Goal: Information Seeking & Learning: Check status

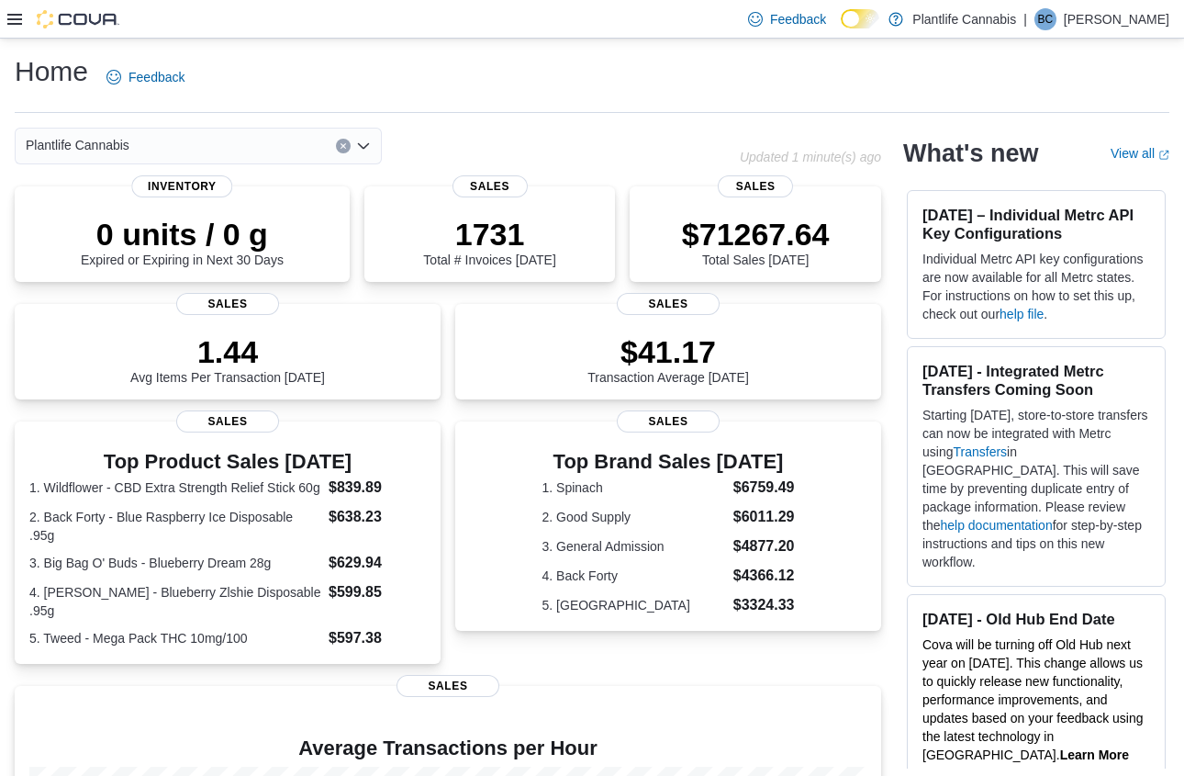
click at [17, 12] on icon at bounding box center [14, 19] width 15 height 15
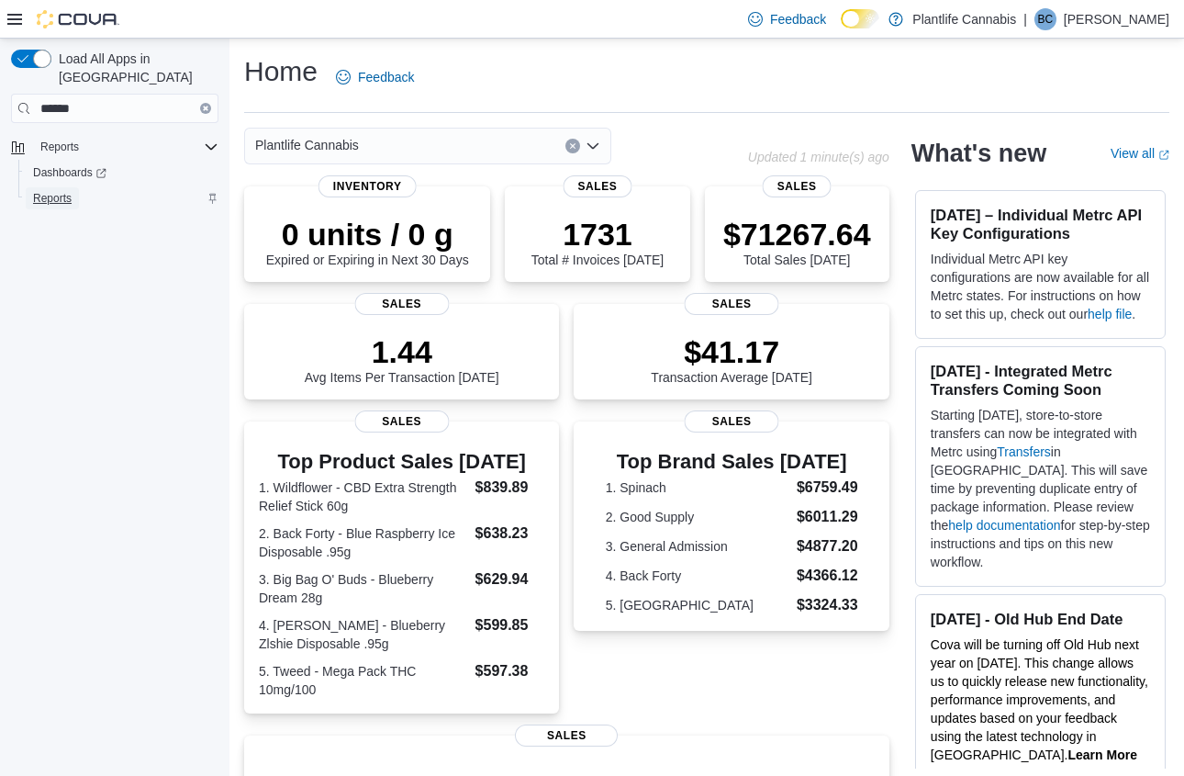
drag, startPoint x: 58, startPoint y: 176, endPoint x: 64, endPoint y: 166, distance: 12.0
click at [58, 191] on span "Reports" at bounding box center [52, 198] width 39 height 15
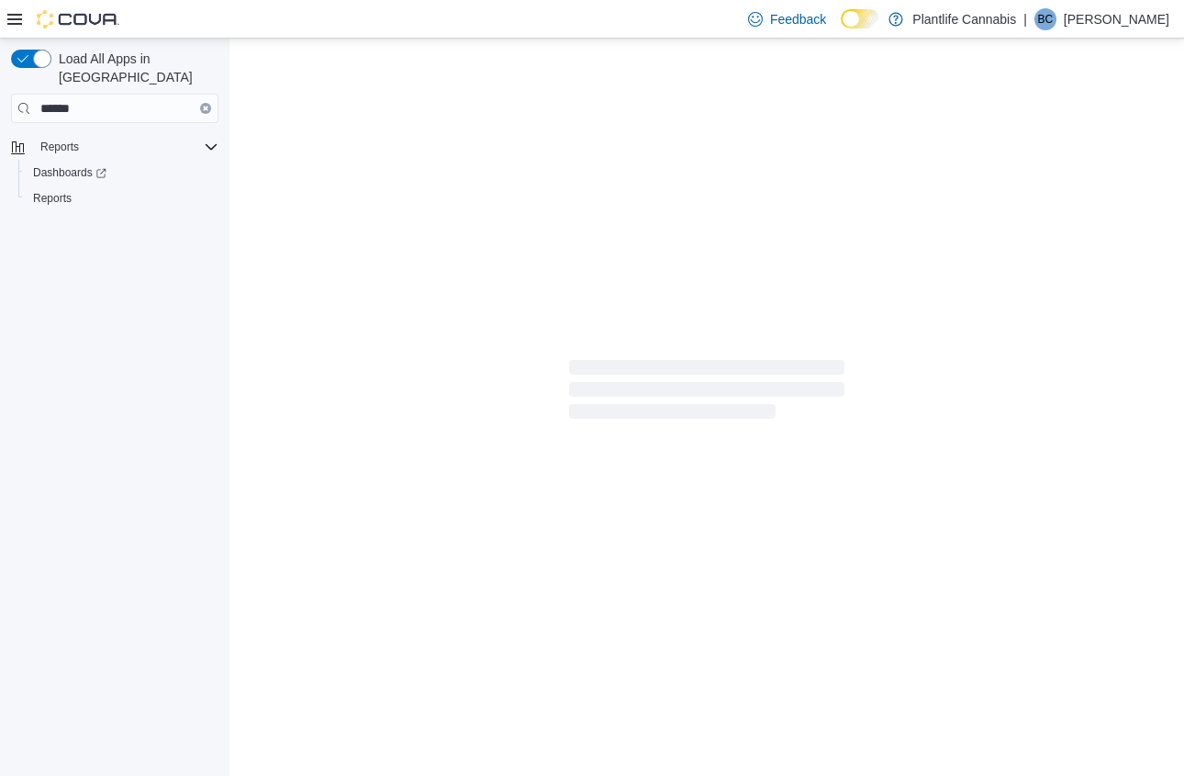
click at [16, 18] on icon at bounding box center [14, 19] width 15 height 11
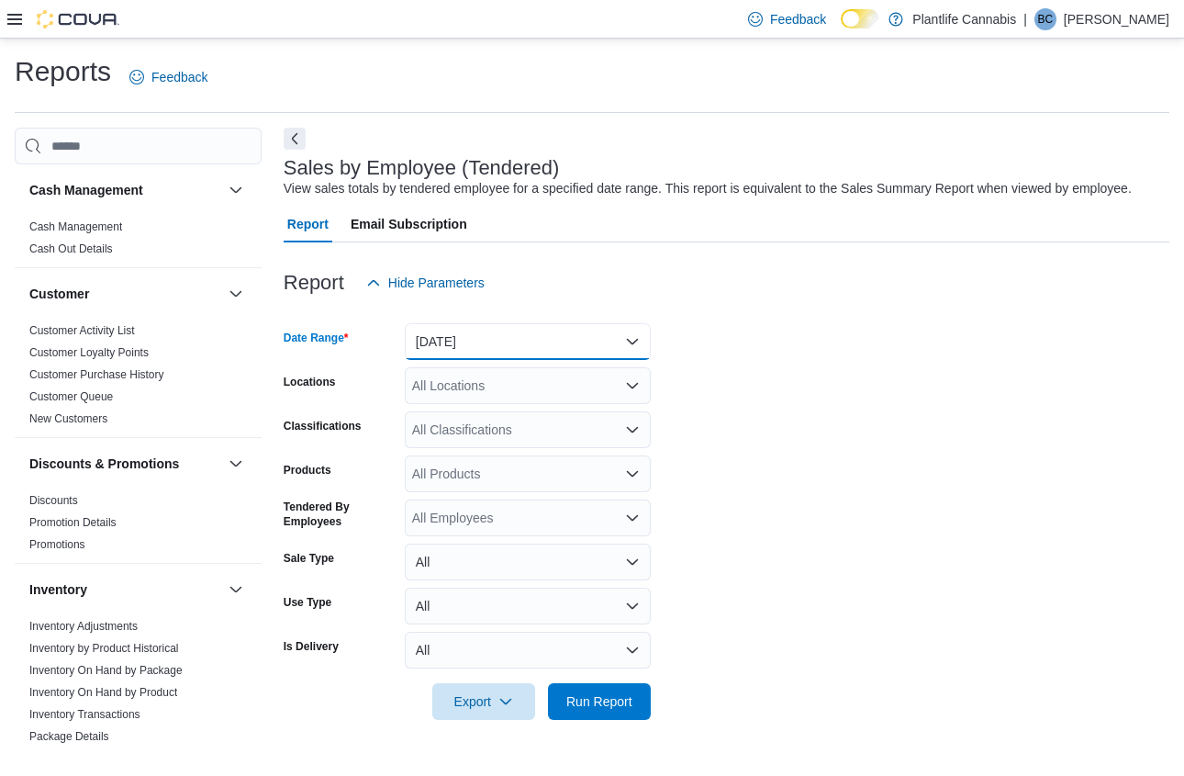
click at [497, 358] on button "[DATE]" at bounding box center [528, 341] width 246 height 37
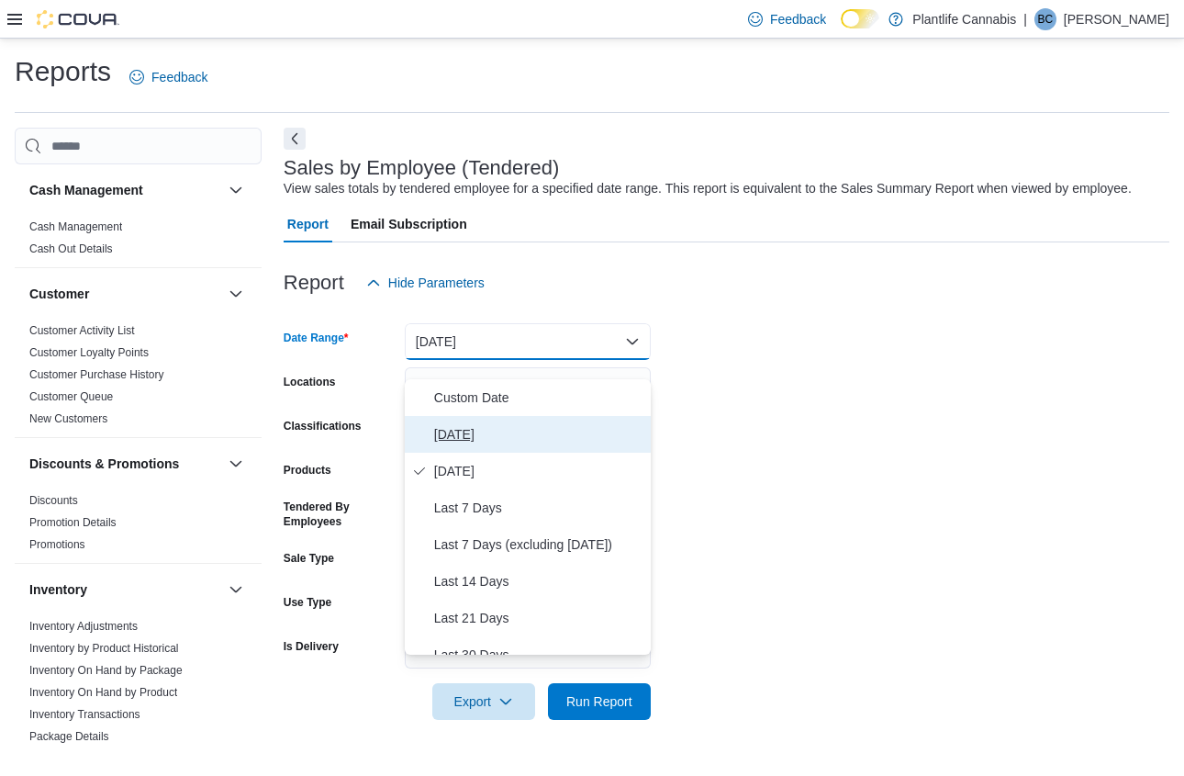
click at [479, 424] on span "[DATE]" at bounding box center [538, 434] width 209 height 22
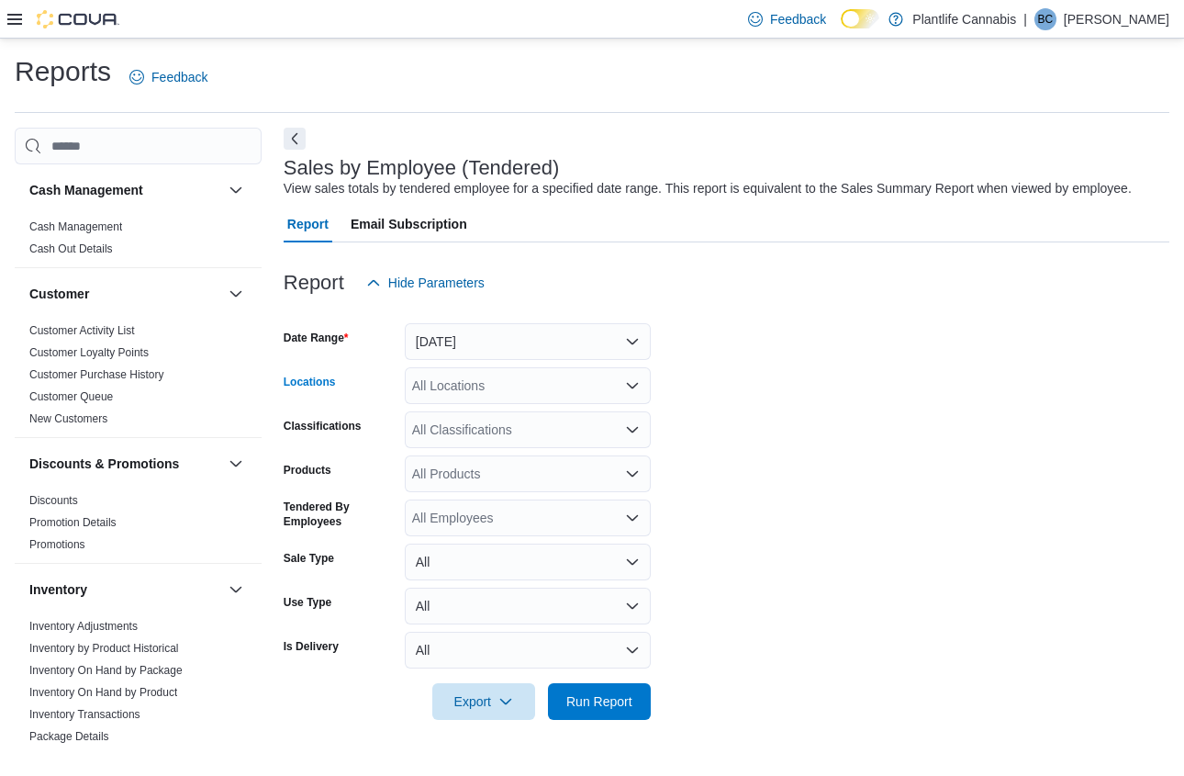
click at [451, 404] on div "All Locations" at bounding box center [528, 385] width 246 height 37
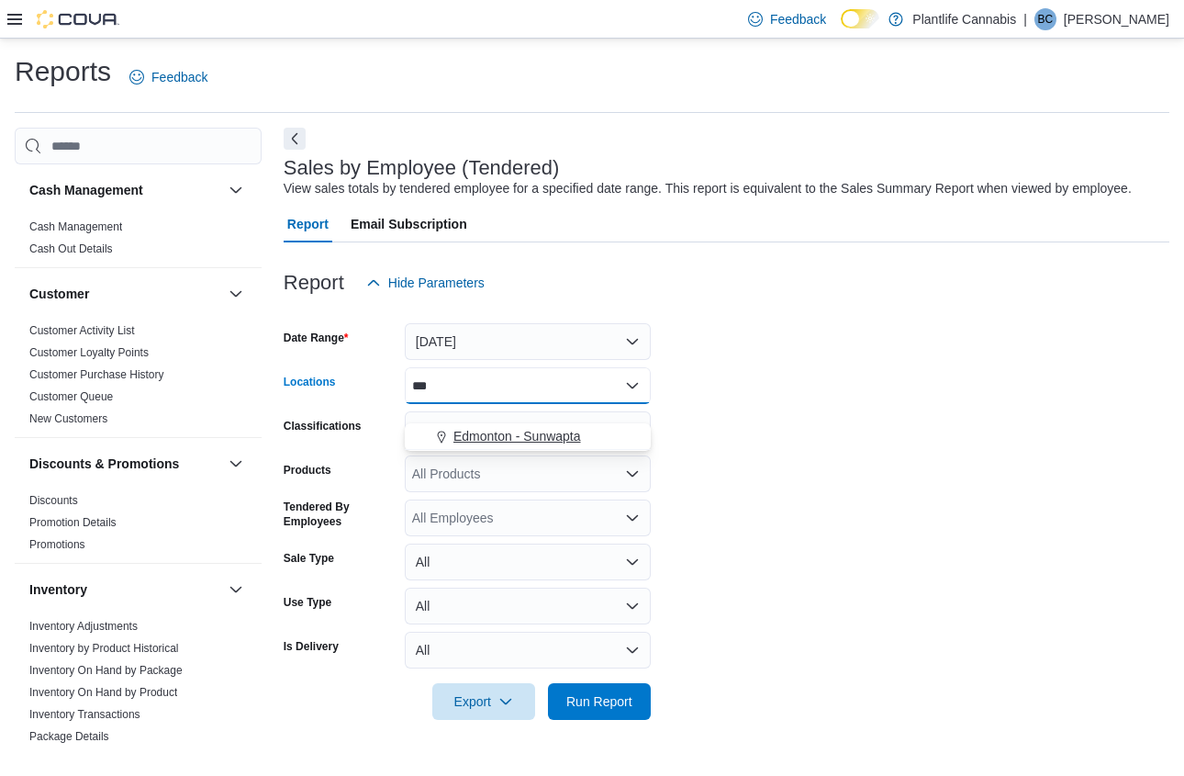
type input "***"
click at [495, 434] on span "Edmonton - Sunwapta" at bounding box center [517, 436] width 128 height 18
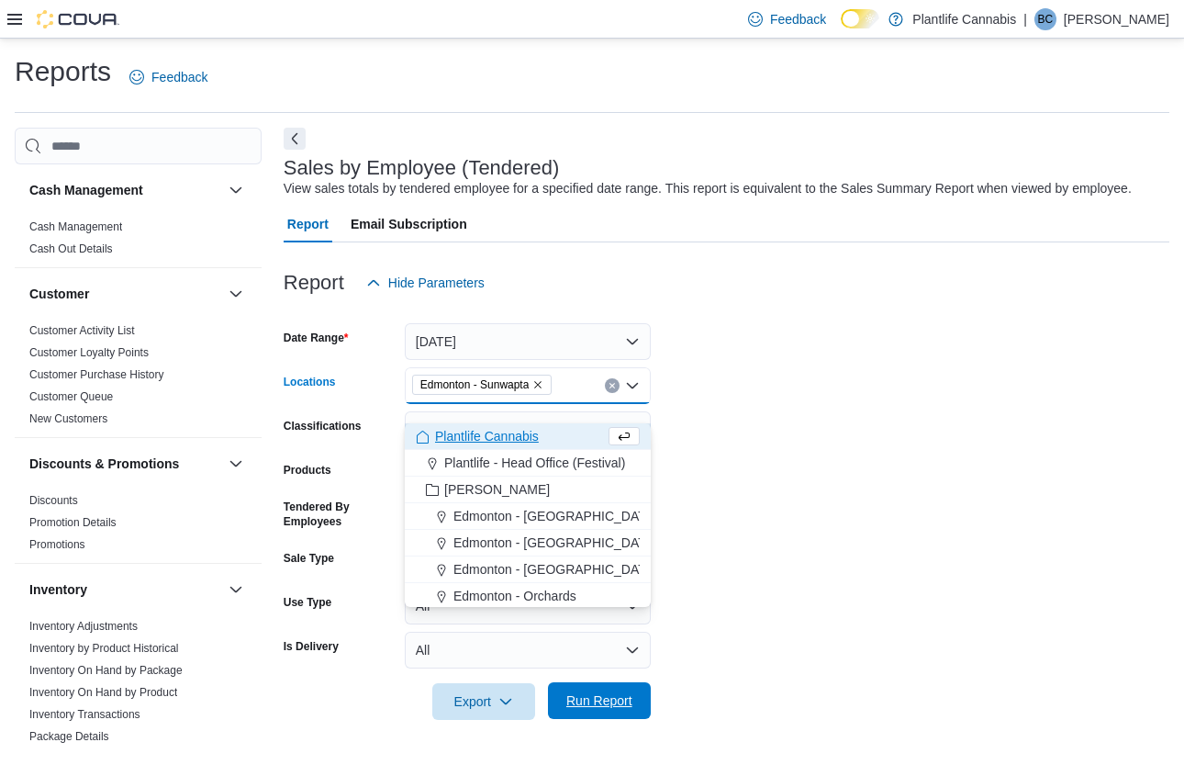
drag, startPoint x: 604, startPoint y: 718, endPoint x: 619, endPoint y: 709, distance: 17.7
click at [604, 709] on span "Run Report" at bounding box center [599, 700] width 66 height 18
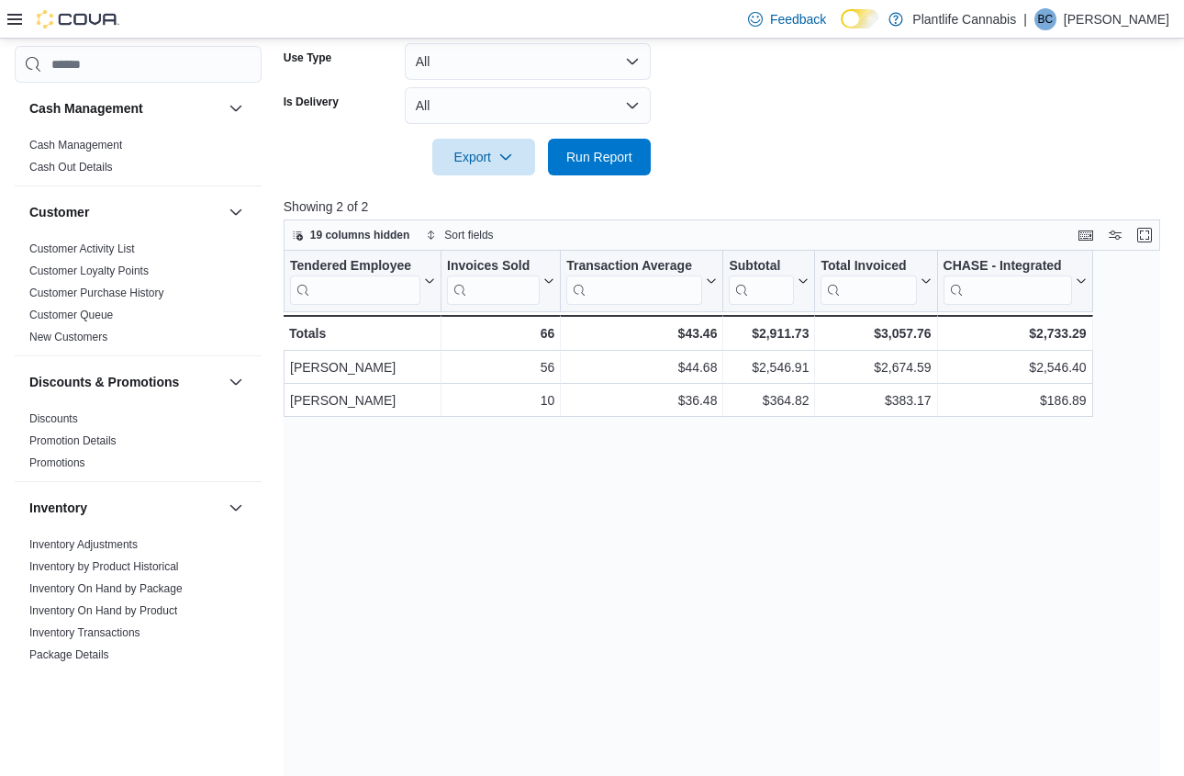
scroll to position [545, 0]
click at [1114, 244] on button "Display options" at bounding box center [1115, 233] width 22 height 22
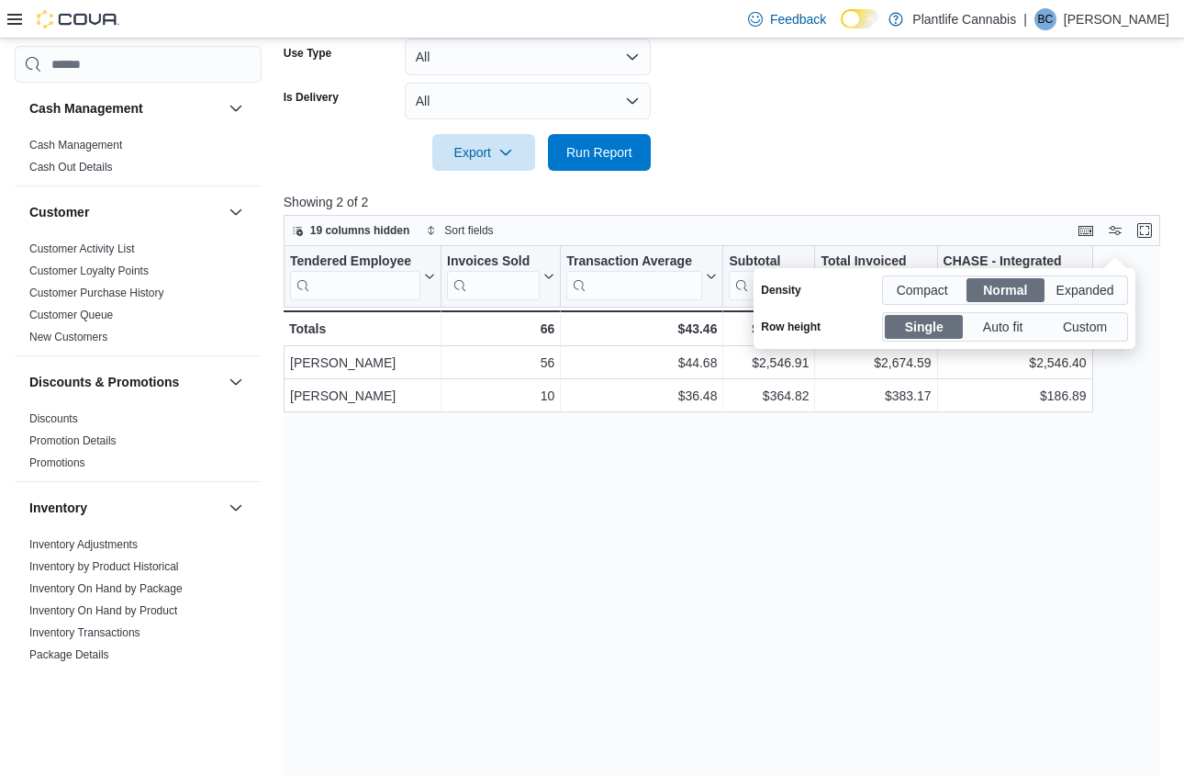
click at [1141, 305] on div "Tendered Employee Click to view column header actions Invoices Sold Click to vi…" at bounding box center [722, 540] width 877 height 589
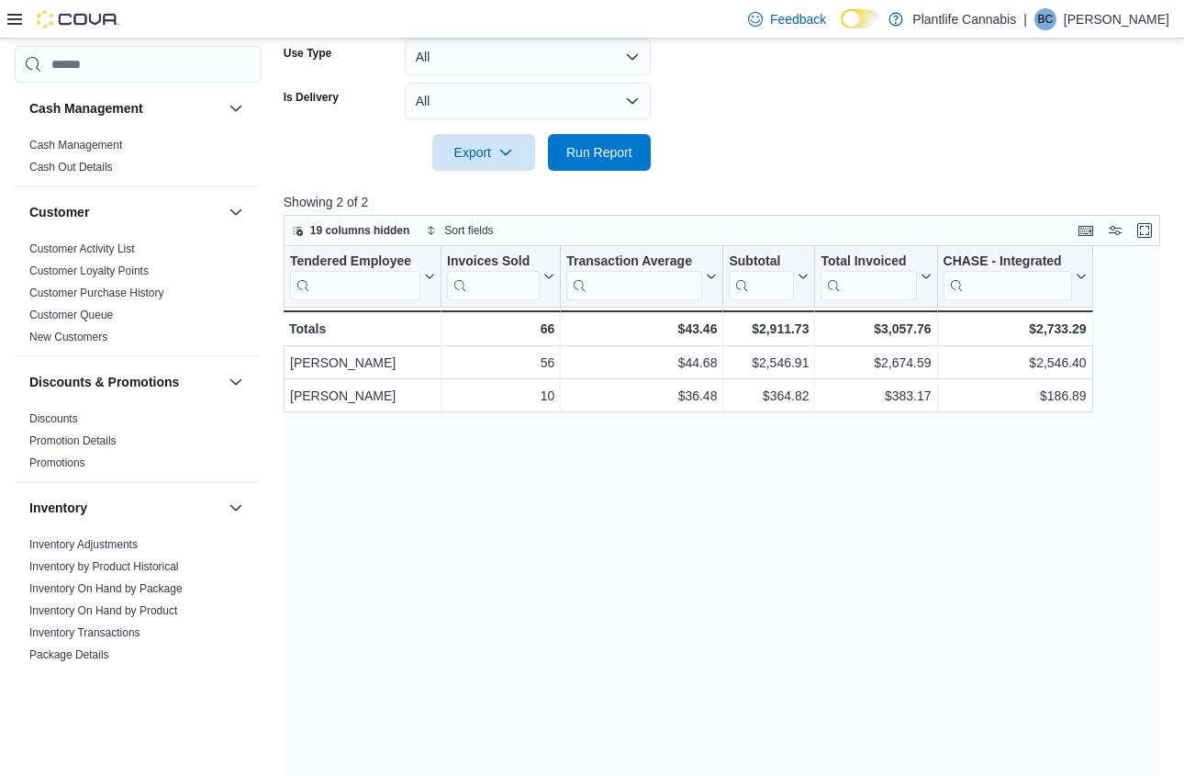
scroll to position [551, 0]
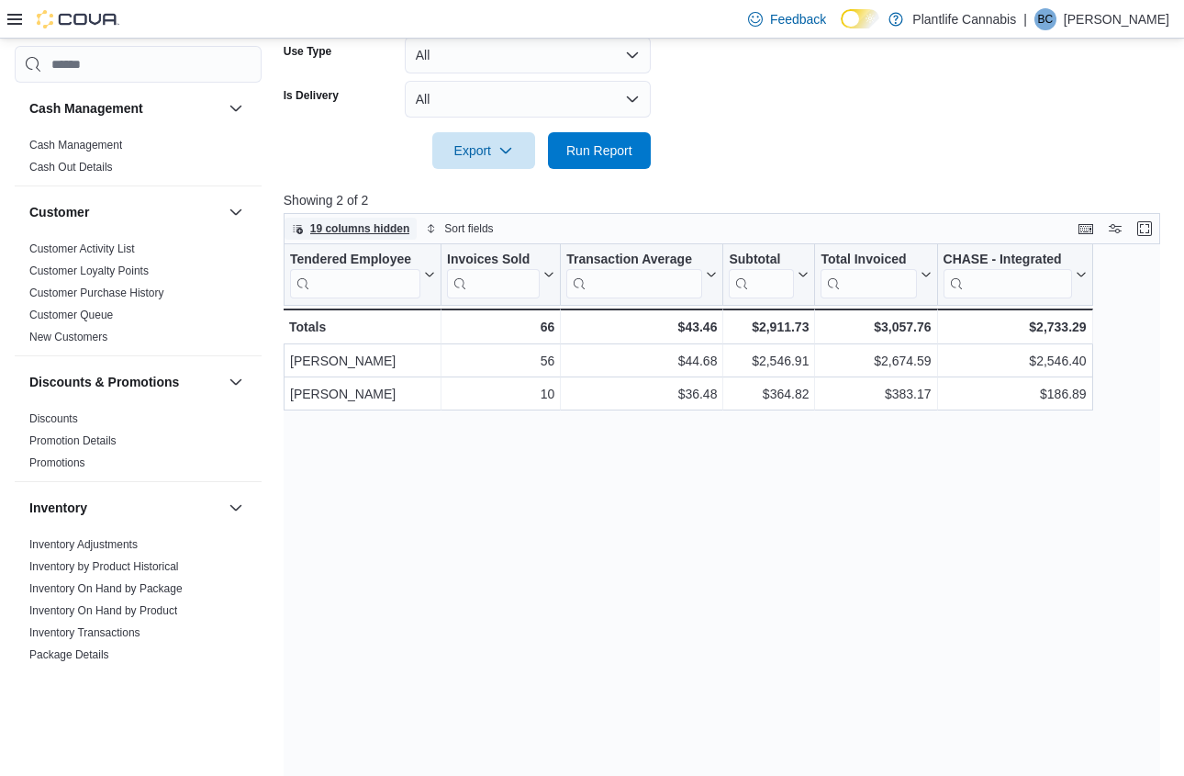
click at [418, 240] on button "19 columns hidden" at bounding box center [351, 229] width 133 height 22
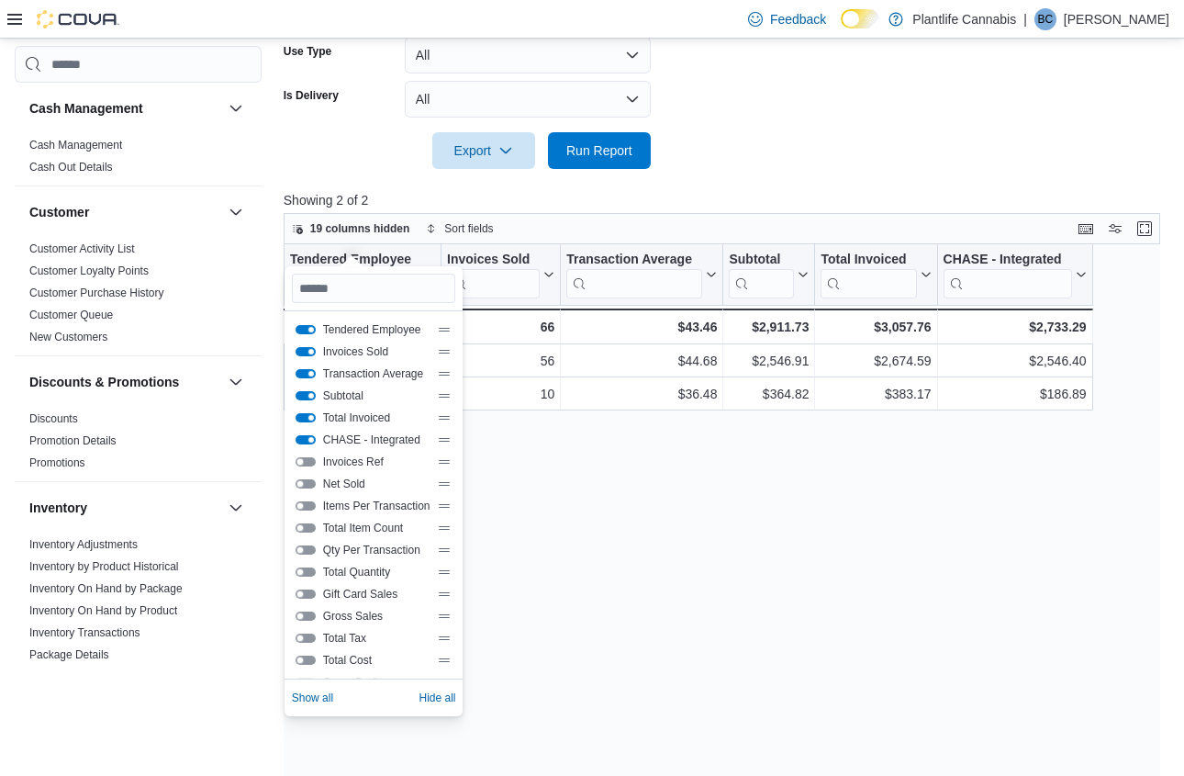
click at [307, 462] on button "Invoices Ref" at bounding box center [306, 461] width 20 height 9
drag, startPoint x: 698, startPoint y: 504, endPoint x: 657, endPoint y: 501, distance: 41.4
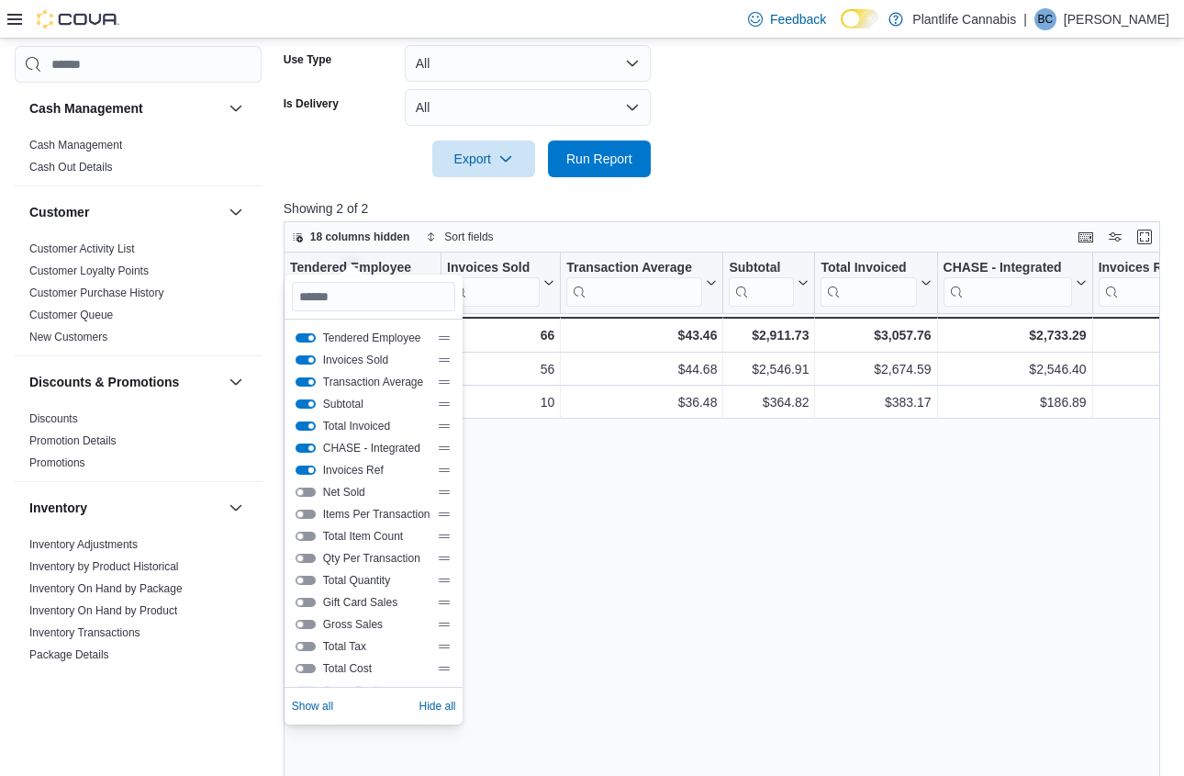
scroll to position [550, 0]
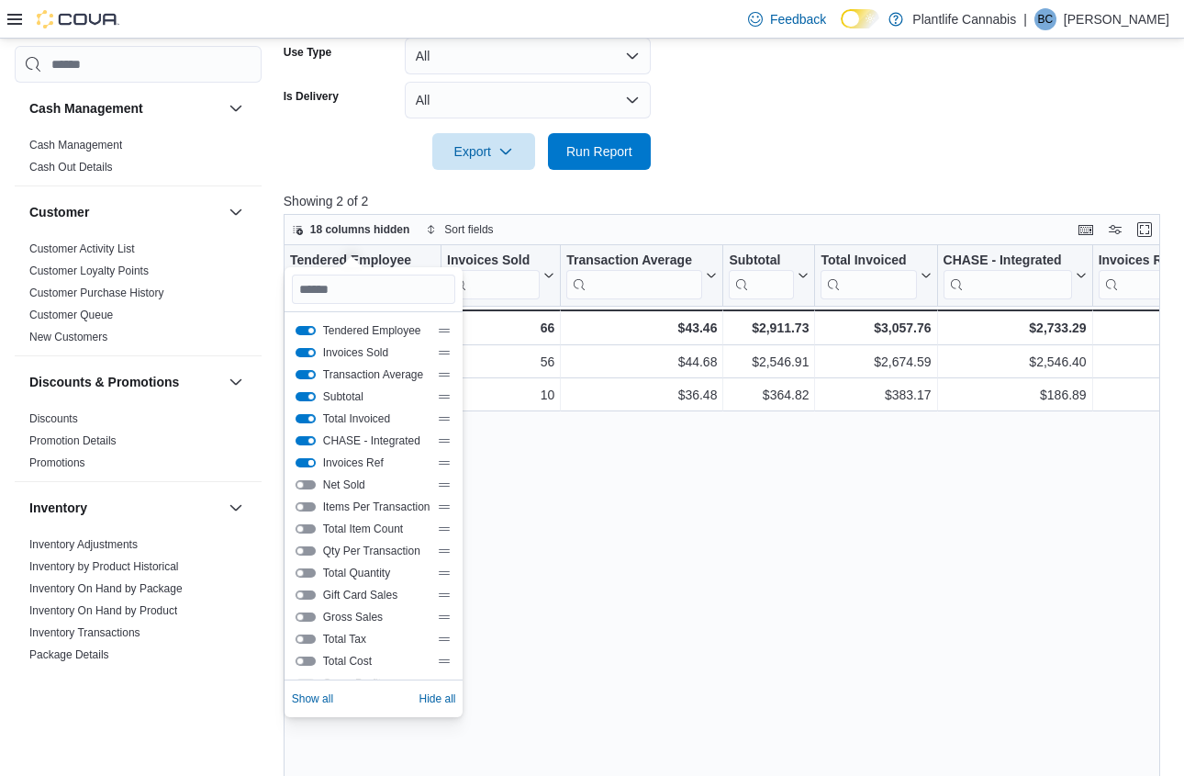
click at [309, 464] on button "Invoices Ref" at bounding box center [306, 462] width 20 height 9
click at [803, 192] on div at bounding box center [727, 181] width 886 height 22
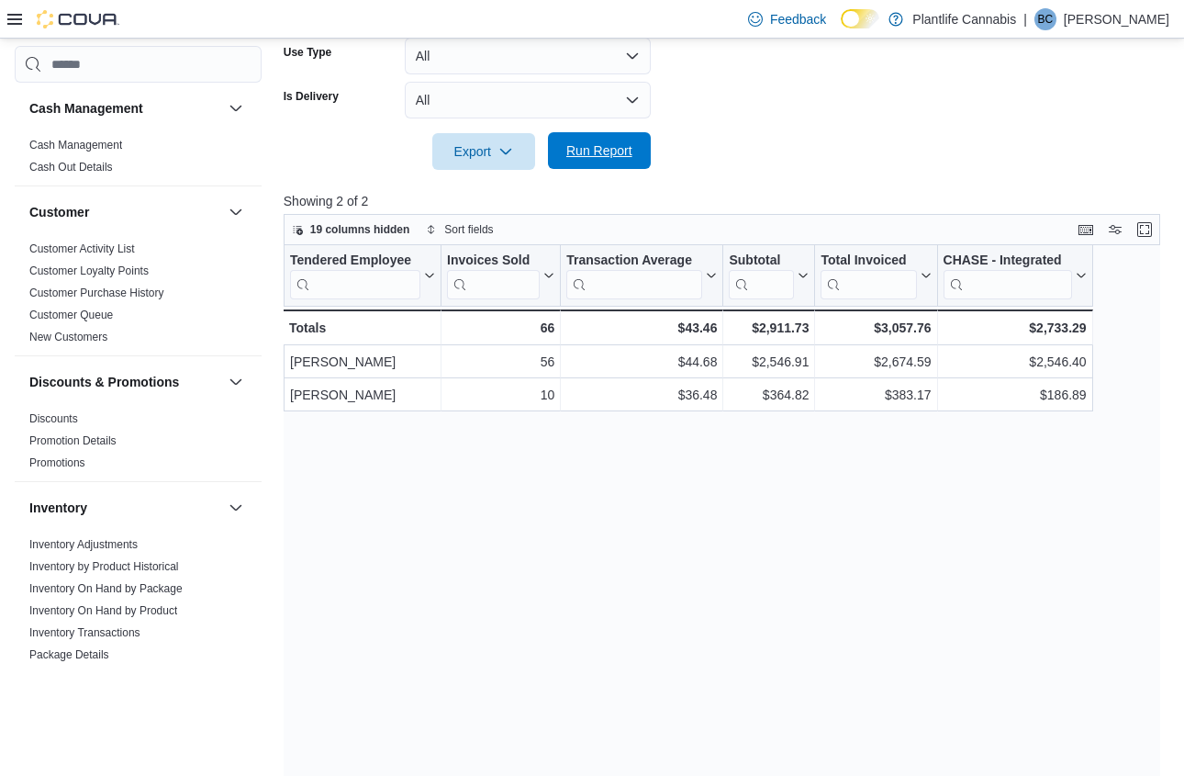
click at [571, 160] on span "Run Report" at bounding box center [599, 150] width 66 height 18
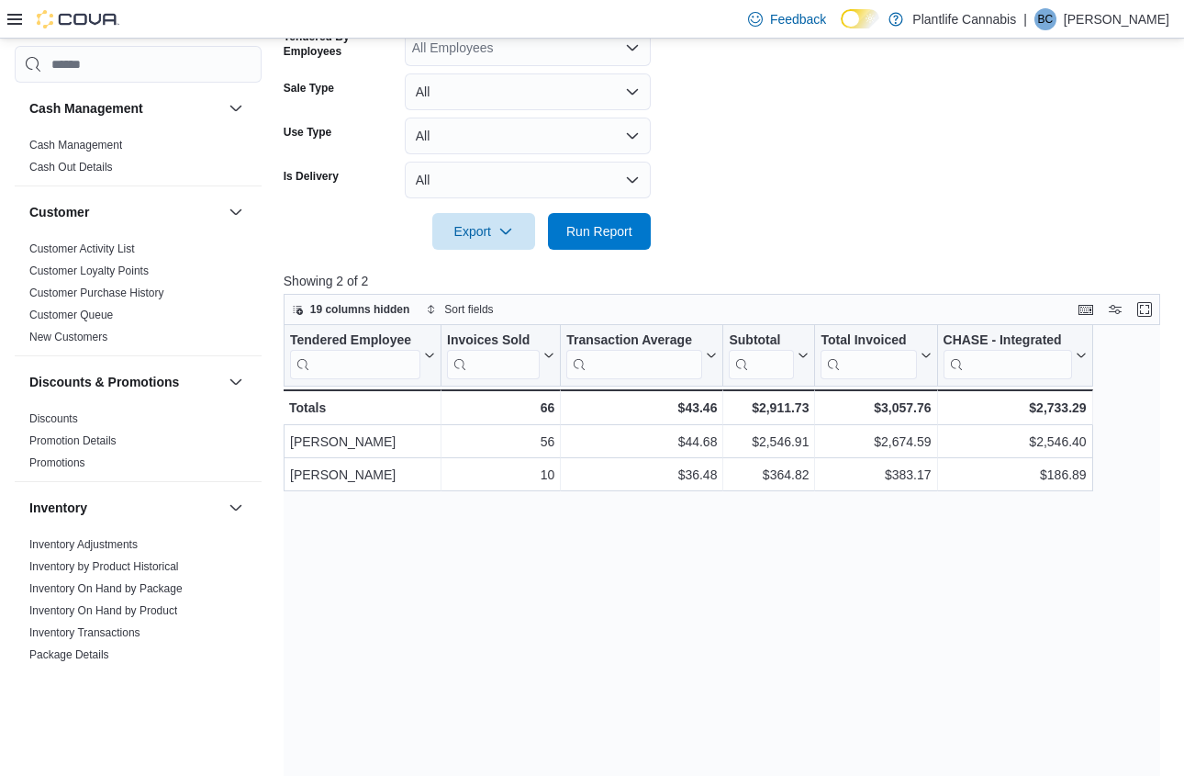
scroll to position [474, 0]
